Goal: Purchase product/service

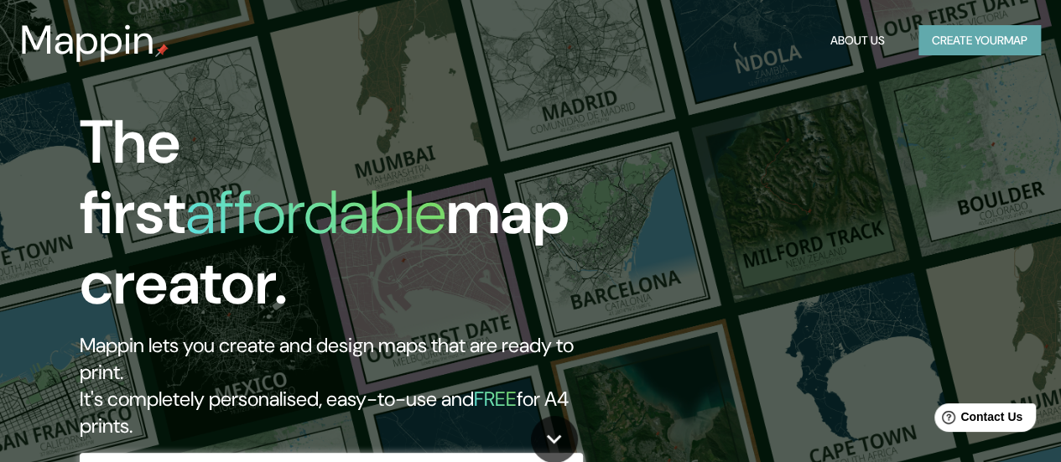
click at [947, 37] on button "Create your map" at bounding box center [980, 40] width 122 height 31
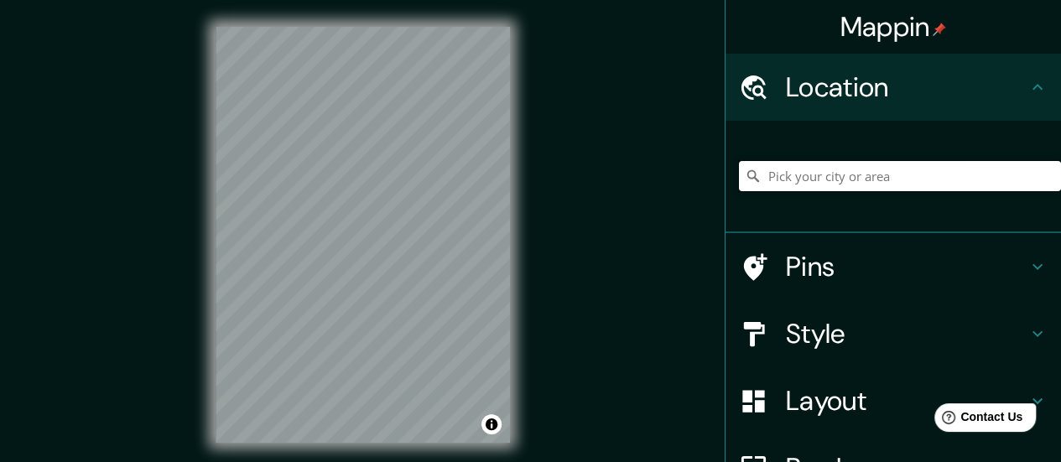
click at [887, 169] on input "Pick your city or area" at bounding box center [900, 176] width 322 height 30
click at [867, 179] on input "Pick your city or area" at bounding box center [900, 176] width 322 height 30
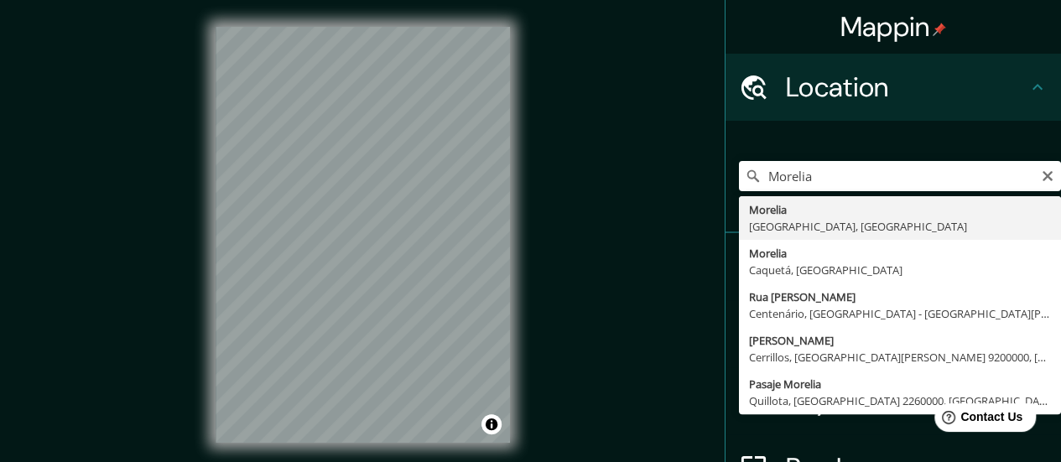
type input "[GEOGRAPHIC_DATA], [GEOGRAPHIC_DATA], [GEOGRAPHIC_DATA]"
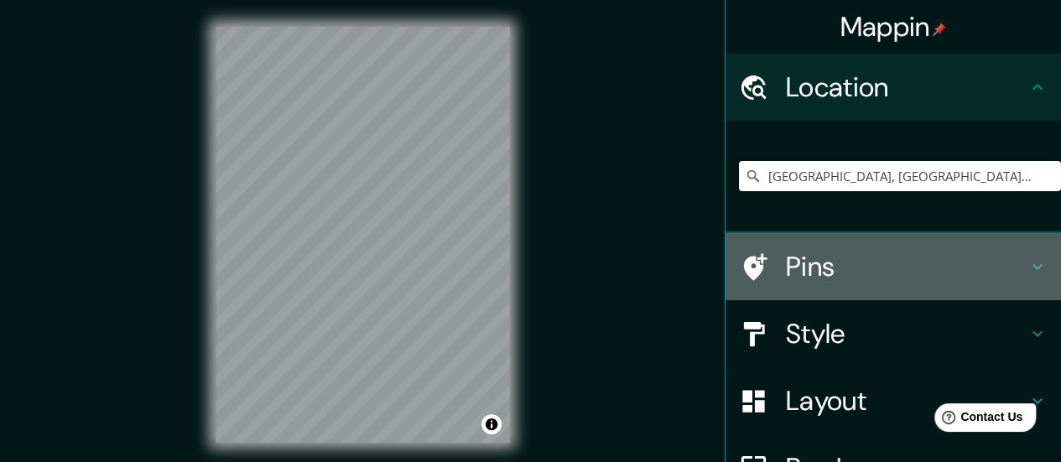
click at [995, 260] on h4 "Pins" at bounding box center [907, 267] width 242 height 34
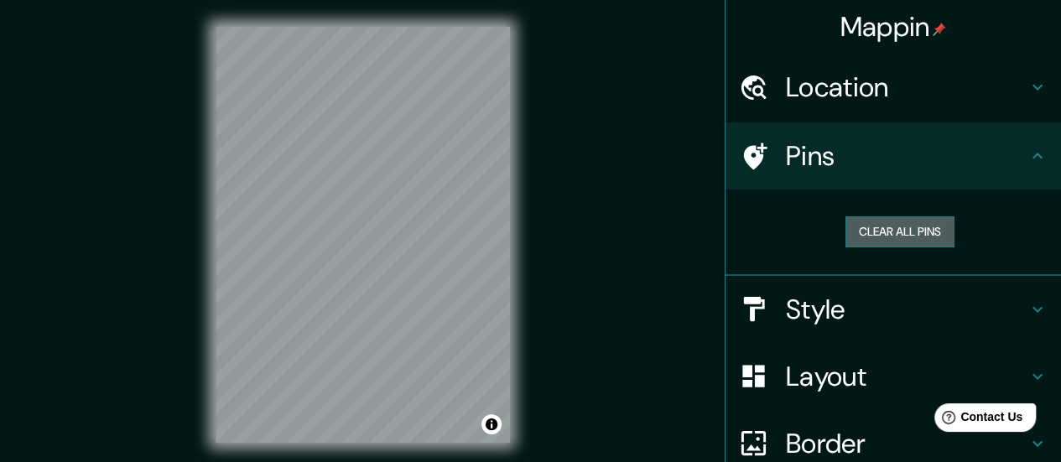
click at [919, 235] on button "Clear all pins" at bounding box center [900, 231] width 109 height 31
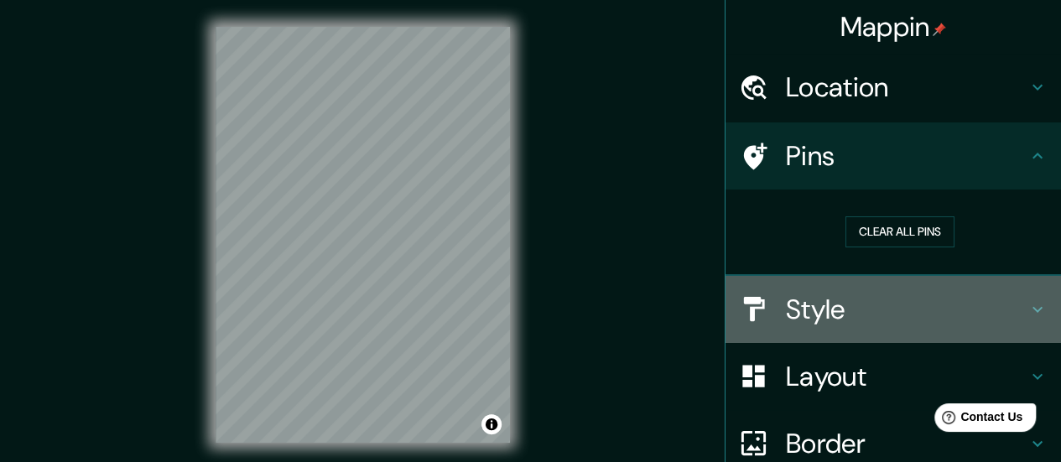
click at [852, 307] on h4 "Style" at bounding box center [907, 310] width 242 height 34
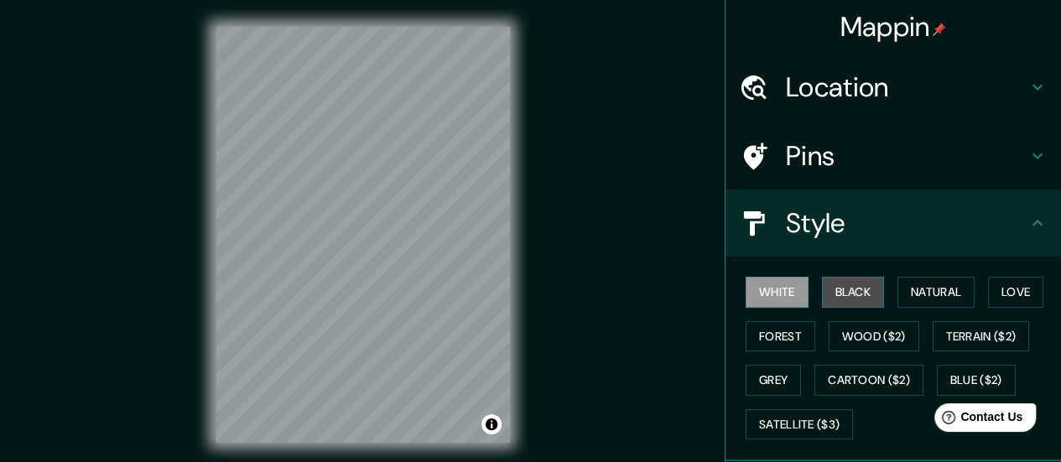
click at [859, 299] on button "Black" at bounding box center [853, 292] width 63 height 31
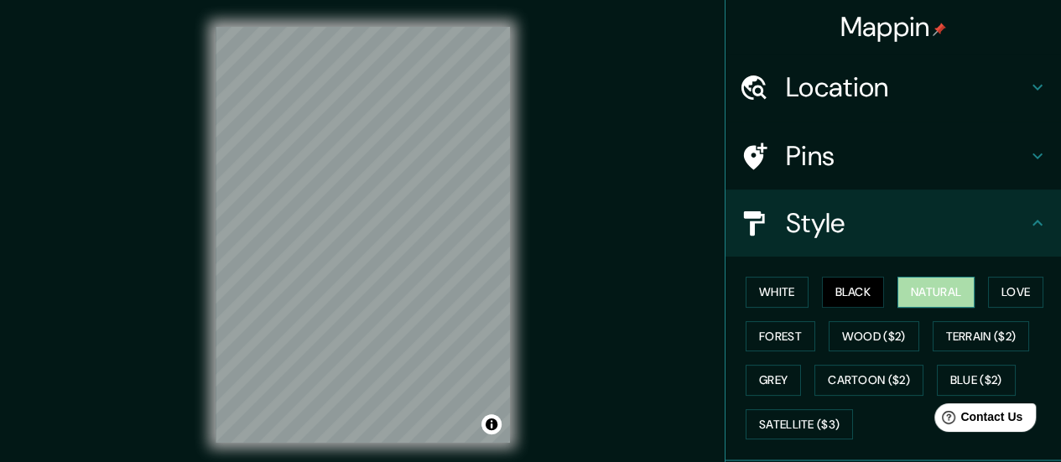
click at [916, 299] on button "Natural" at bounding box center [936, 292] width 77 height 31
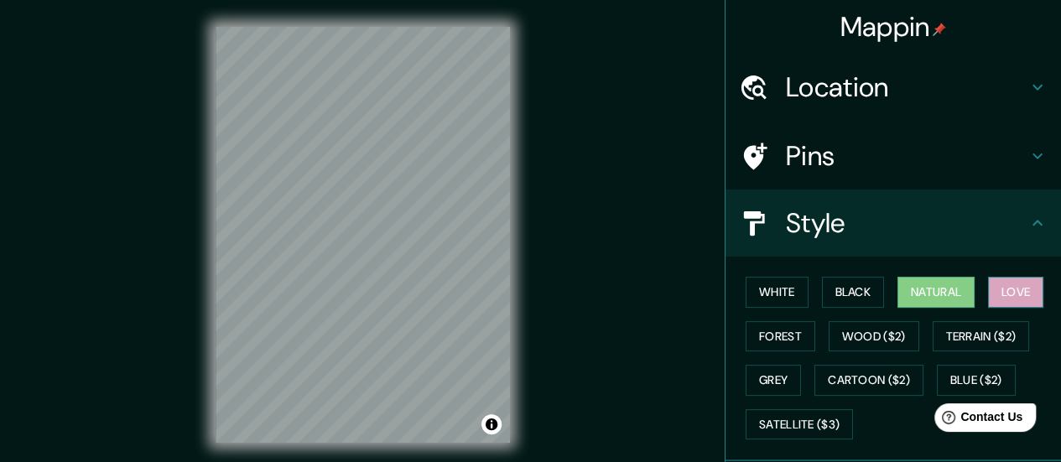
click at [1013, 285] on button "Love" at bounding box center [1015, 292] width 55 height 31
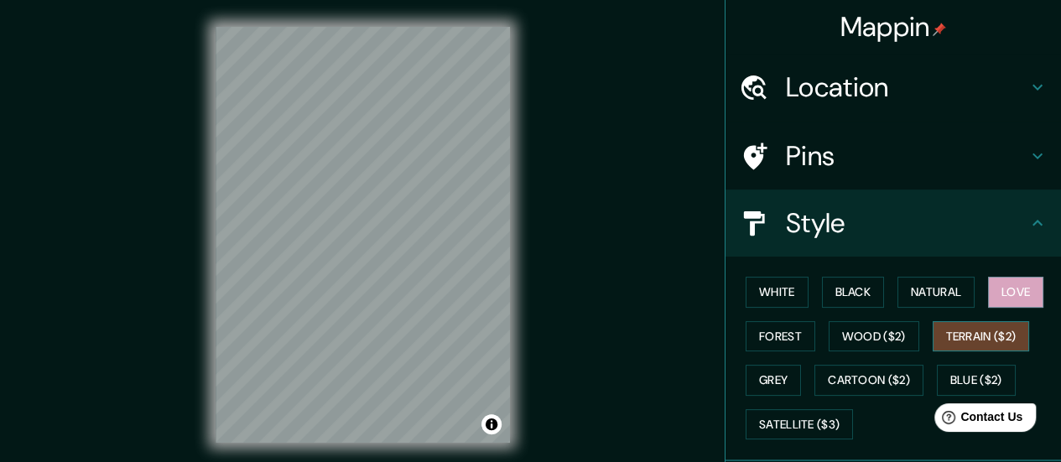
click at [948, 333] on button "Terrain ($2)" at bounding box center [981, 336] width 97 height 31
click at [784, 336] on button "Forest" at bounding box center [781, 336] width 70 height 31
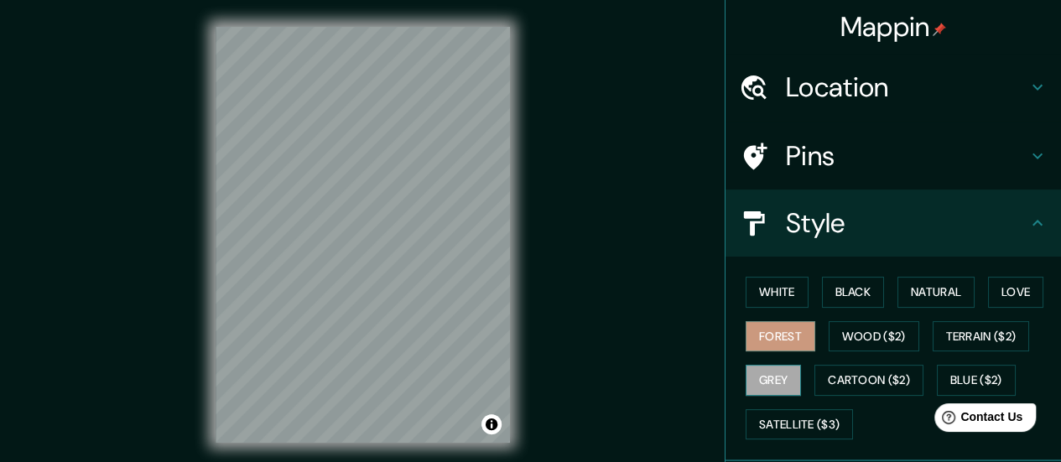
click at [773, 368] on button "Grey" at bounding box center [773, 380] width 55 height 31
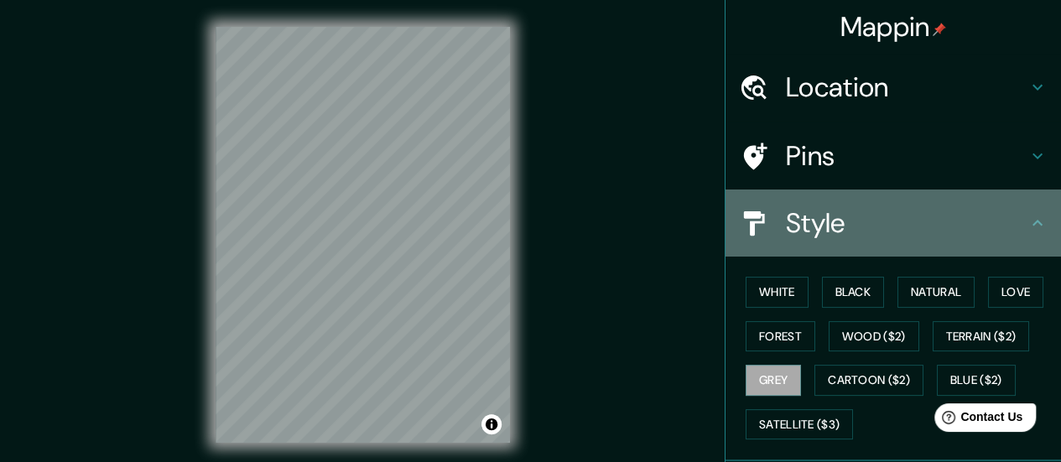
click at [1028, 220] on icon at bounding box center [1038, 223] width 20 height 20
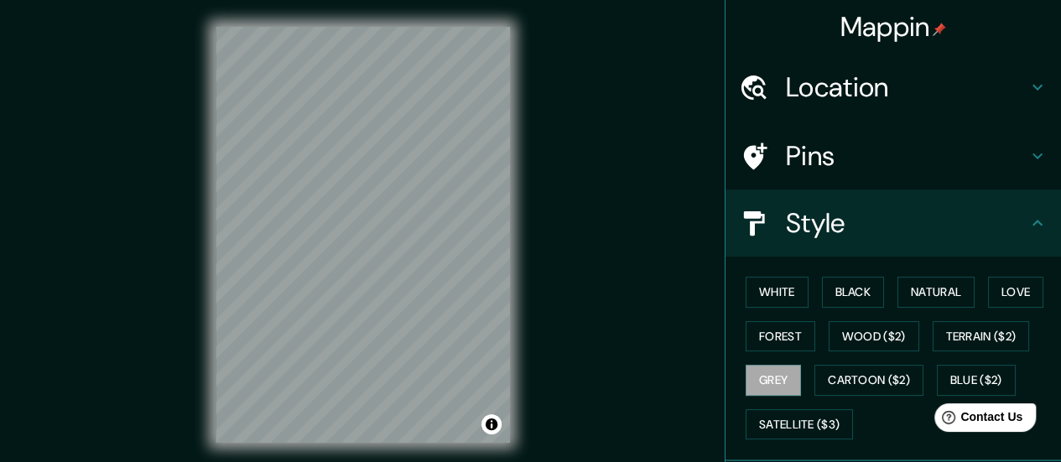
click at [1028, 226] on icon at bounding box center [1038, 223] width 20 height 20
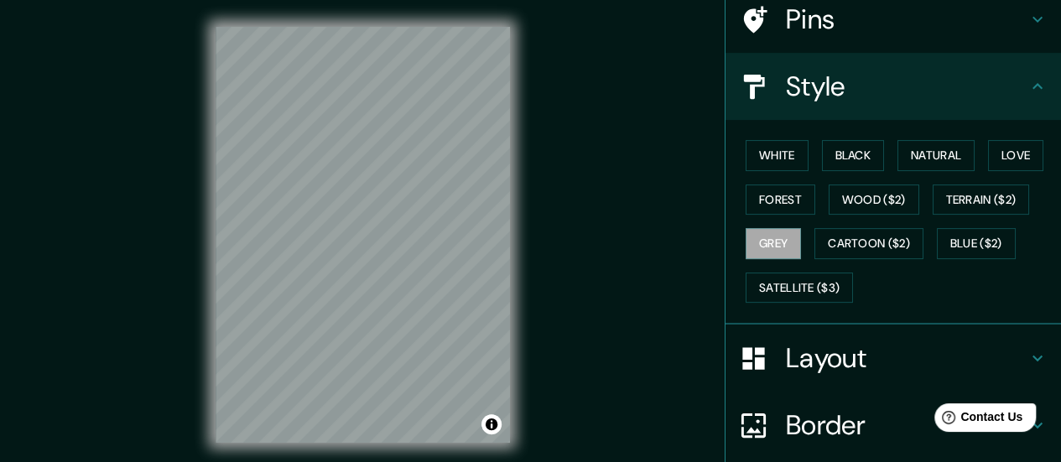
scroll to position [168, 0]
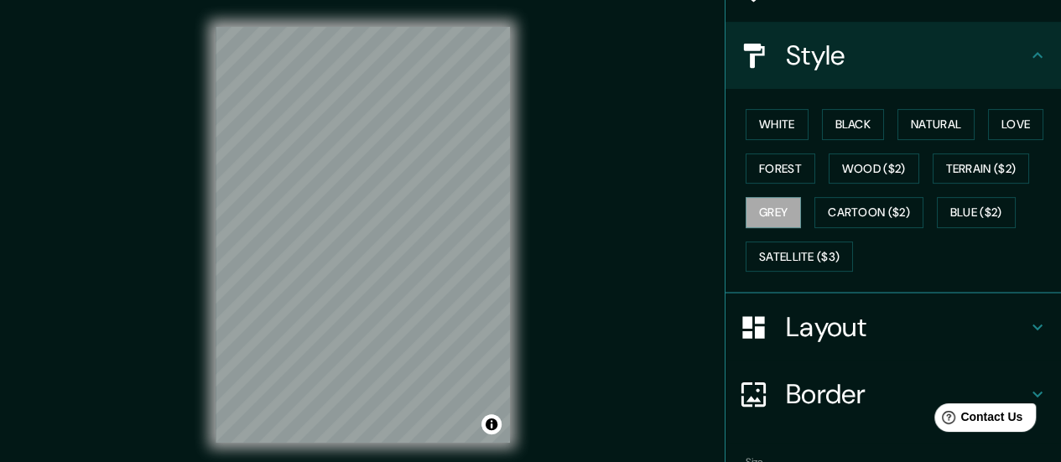
click at [893, 326] on h4 "Layout" at bounding box center [907, 327] width 242 height 34
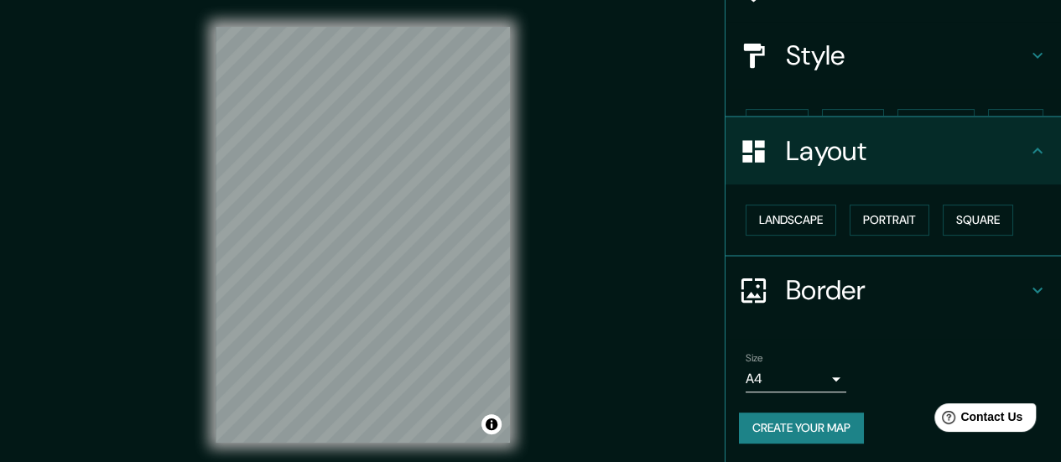
scroll to position [139, 0]
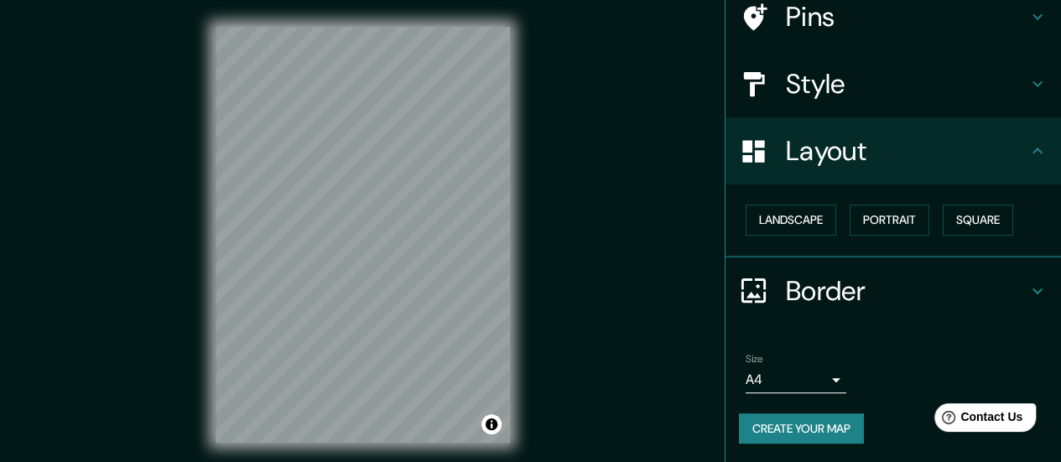
click at [822, 235] on div "Landscape [GEOGRAPHIC_DATA]" at bounding box center [900, 220] width 322 height 44
click at [753, 221] on button "Landscape" at bounding box center [791, 220] width 91 height 31
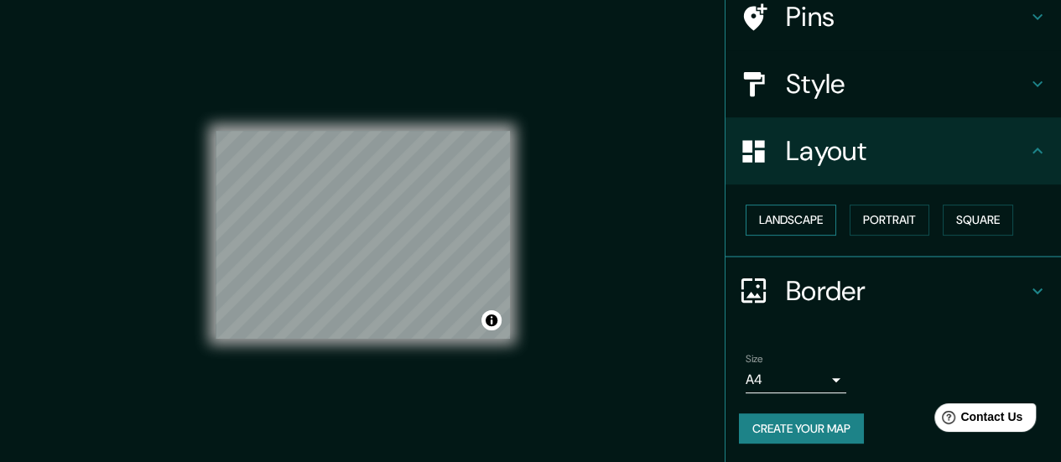
click at [753, 221] on button "Landscape" at bounding box center [791, 220] width 91 height 31
click at [872, 220] on button "Portrait" at bounding box center [890, 220] width 80 height 31
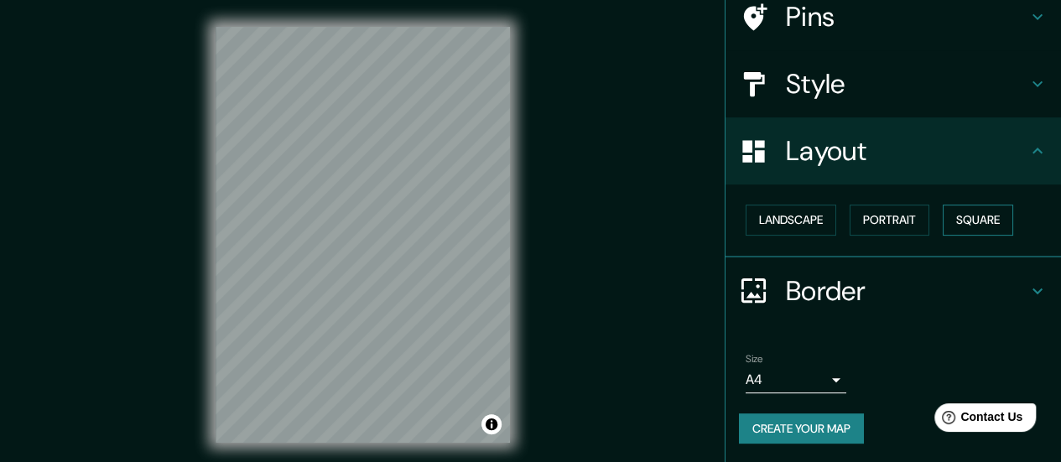
click at [977, 220] on button "Square" at bounding box center [978, 220] width 70 height 31
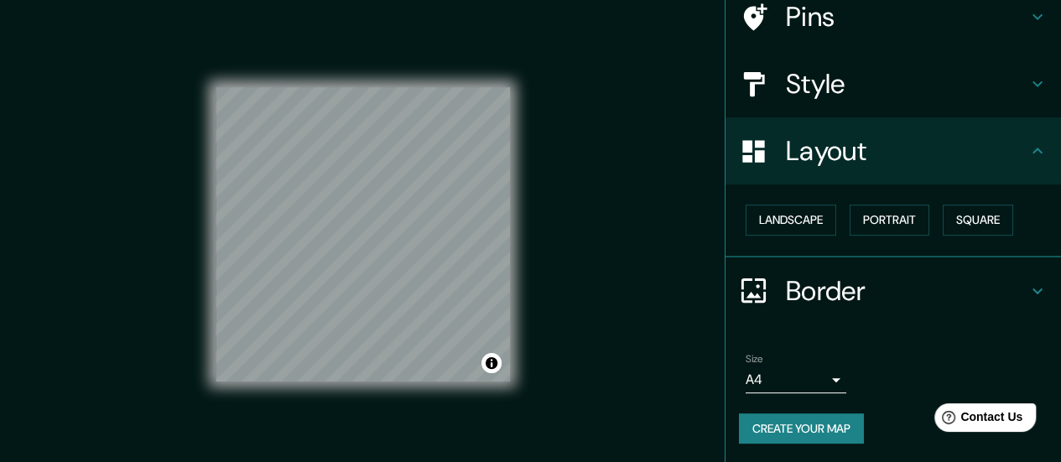
click at [1028, 145] on icon at bounding box center [1038, 151] width 20 height 20
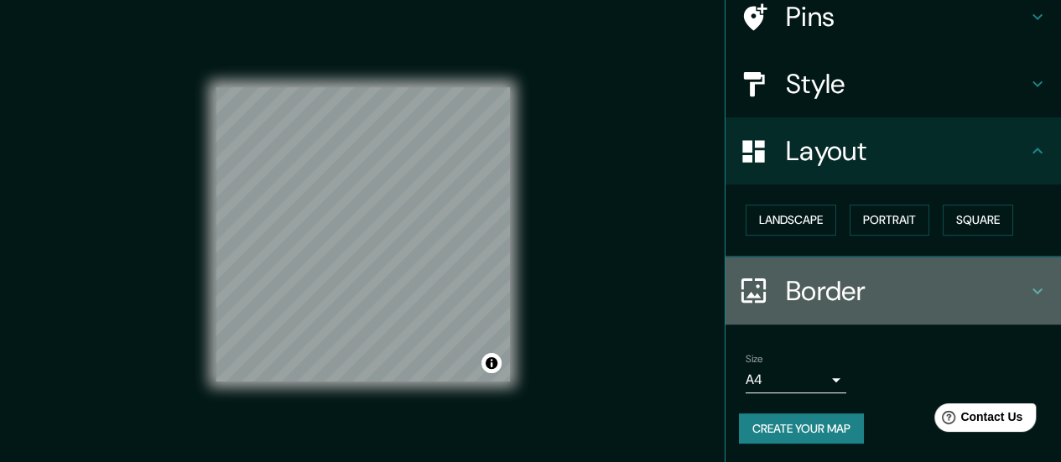
click at [1025, 273] on div "Border" at bounding box center [894, 291] width 336 height 67
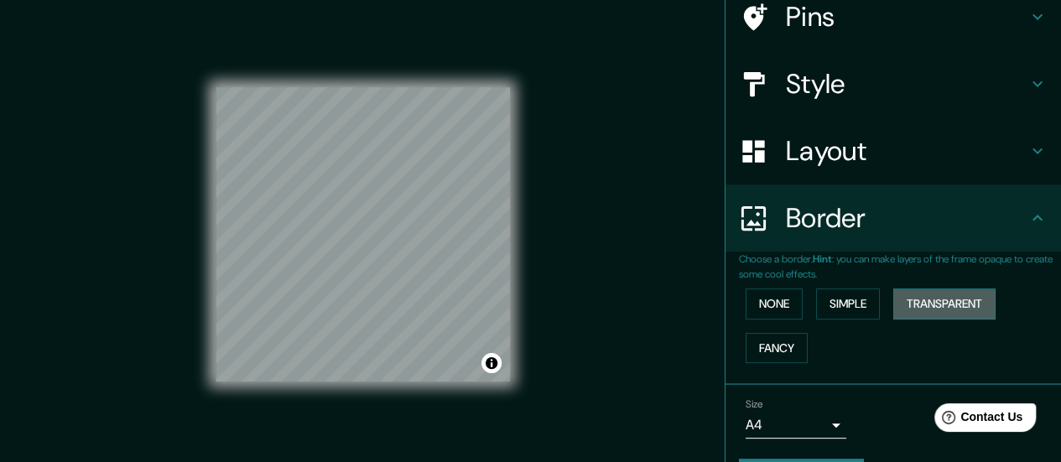
click at [955, 302] on button "Transparent" at bounding box center [944, 304] width 102 height 31
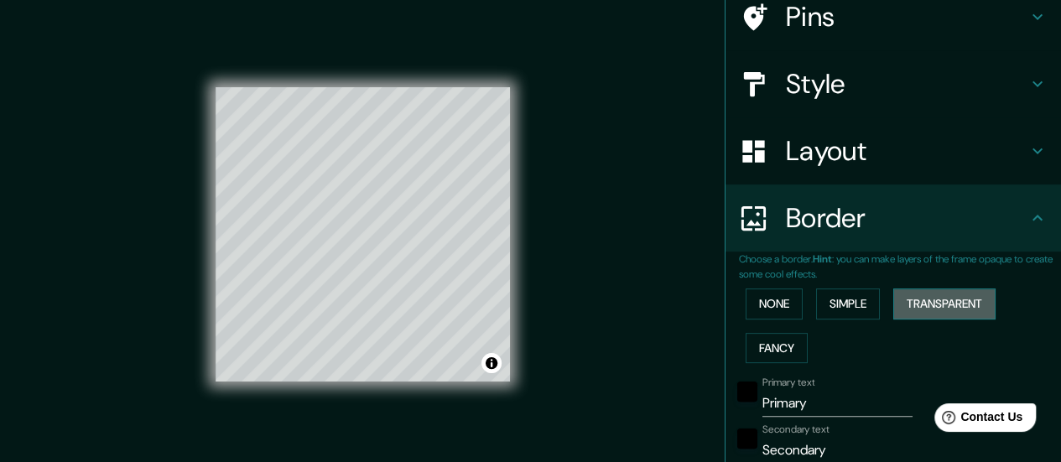
click at [955, 302] on button "Transparent" at bounding box center [944, 304] width 102 height 31
type input "168"
type input "28"
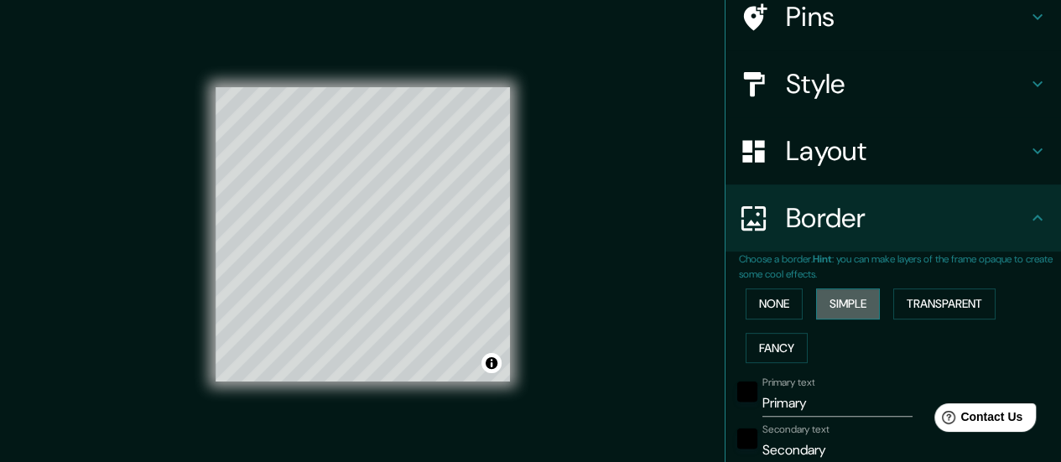
click at [816, 302] on button "Simple" at bounding box center [848, 304] width 64 height 31
click at [768, 311] on button "None" at bounding box center [774, 304] width 57 height 31
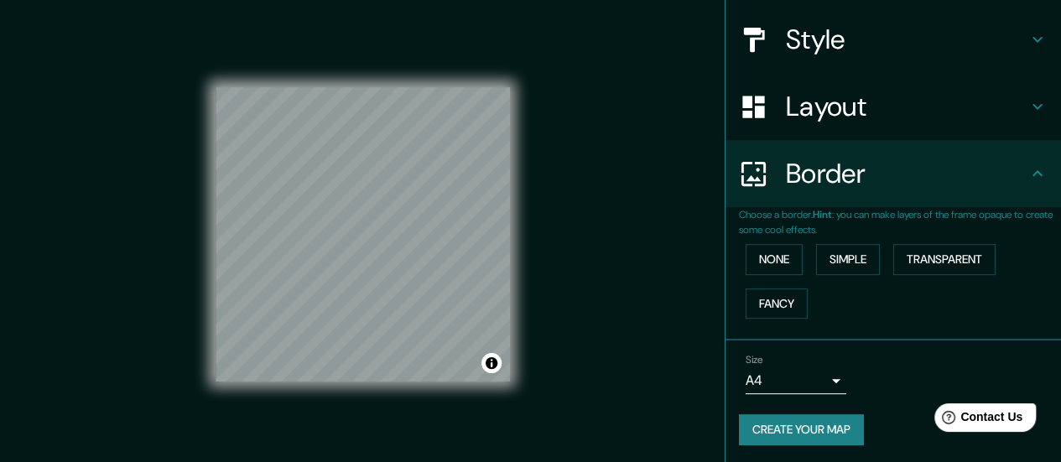
scroll to position [185, 0]
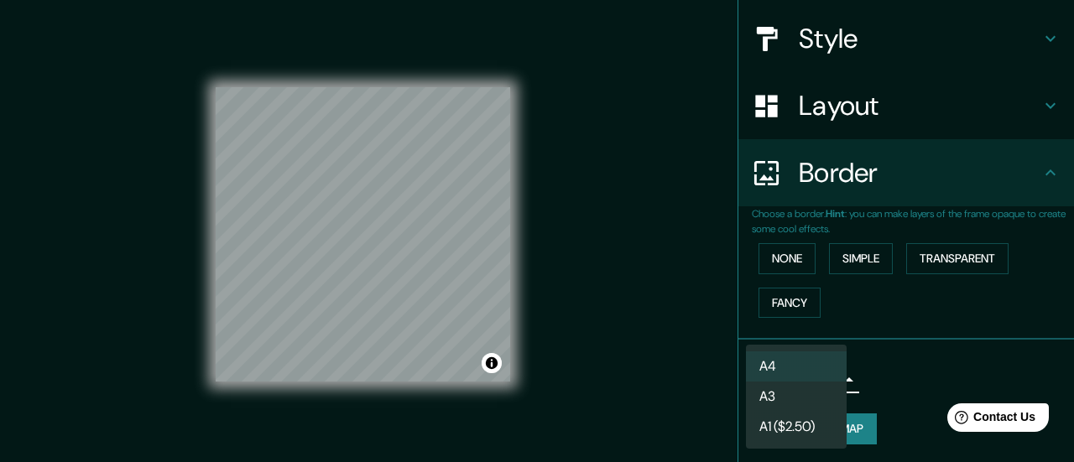
click at [808, 373] on body "Mappin Location [GEOGRAPHIC_DATA], [GEOGRAPHIC_DATA], [GEOGRAPHIC_DATA] Pins St…" at bounding box center [537, 231] width 1074 height 462
click at [815, 362] on li "A4" at bounding box center [796, 367] width 101 height 30
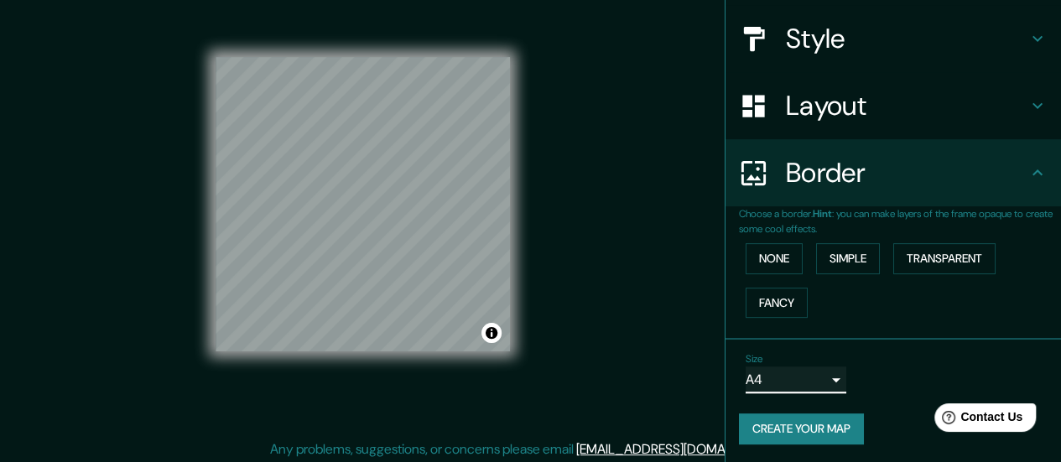
scroll to position [34, 0]
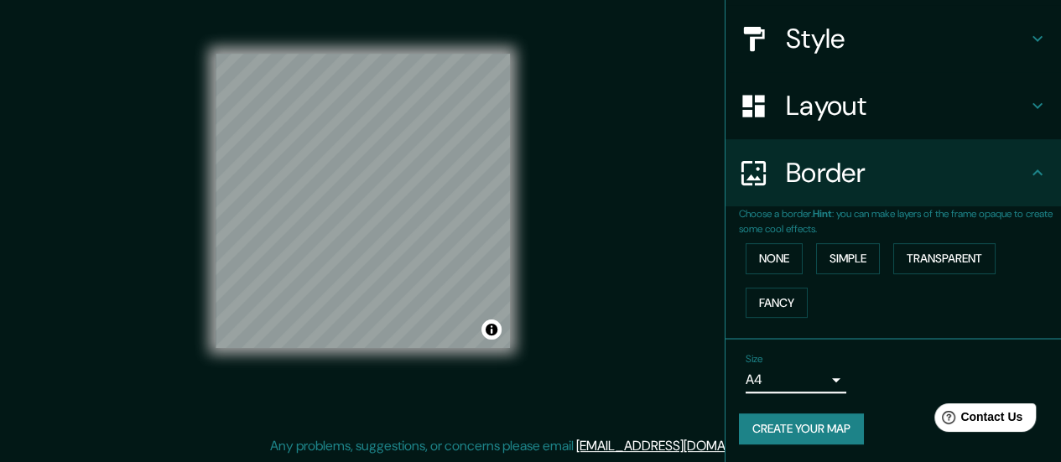
click at [817, 423] on button "Create your map" at bounding box center [801, 429] width 125 height 31
